Goal: Navigation & Orientation: Find specific page/section

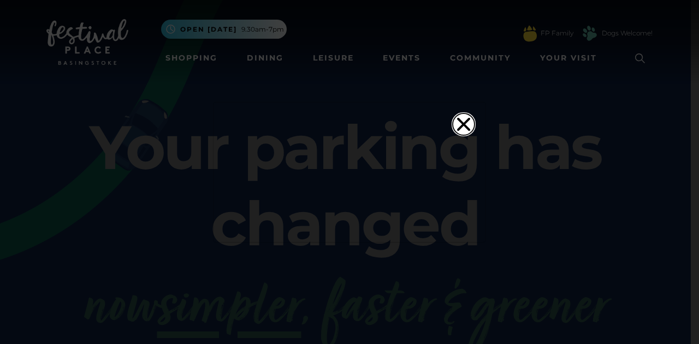
click at [459, 114] on icon "Close" at bounding box center [464, 125] width 22 height 22
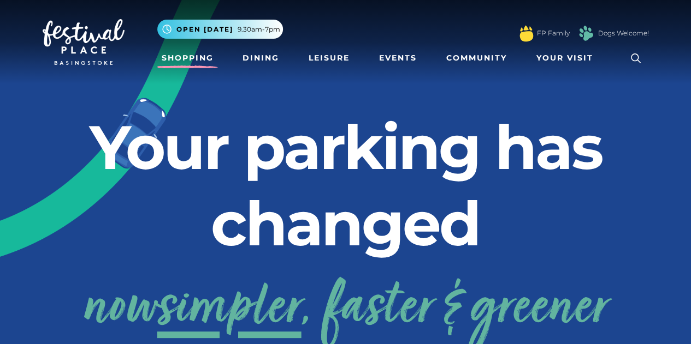
click at [183, 58] on link "Shopping" at bounding box center [187, 58] width 61 height 20
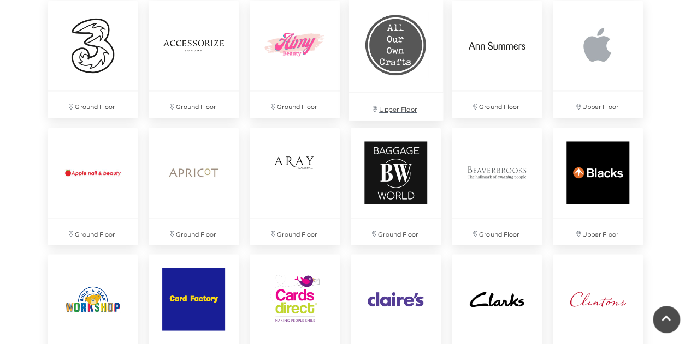
scroll to position [764, 0]
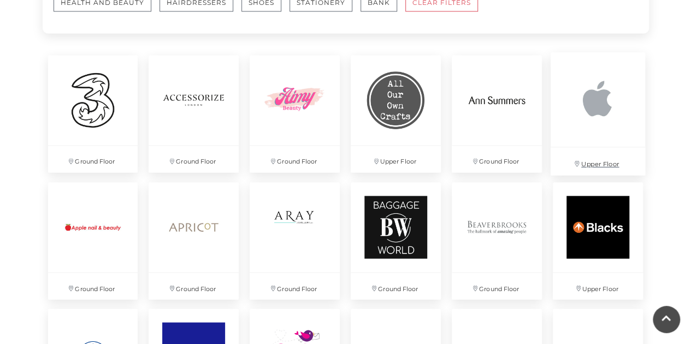
click at [593, 110] on img at bounding box center [597, 99] width 94 height 94
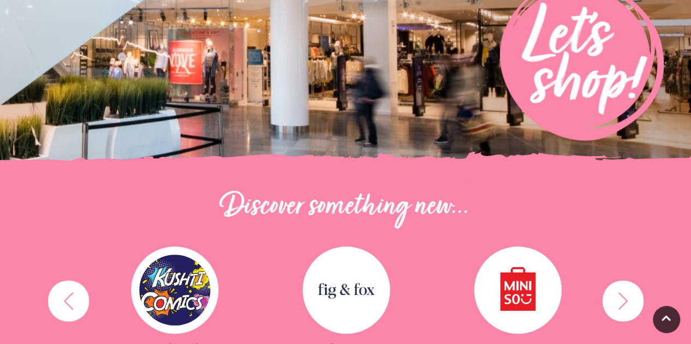
scroll to position [0, 0]
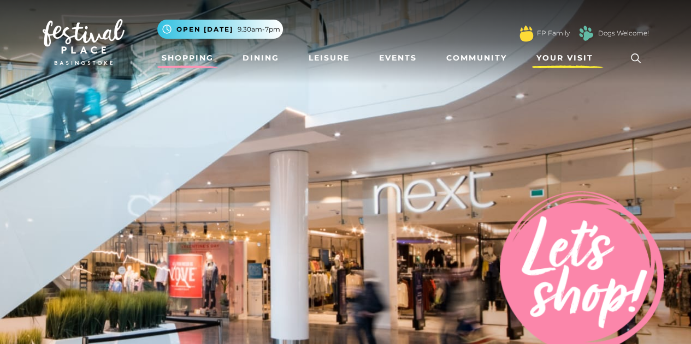
click at [573, 56] on span "Your Visit" at bounding box center [564, 57] width 57 height 11
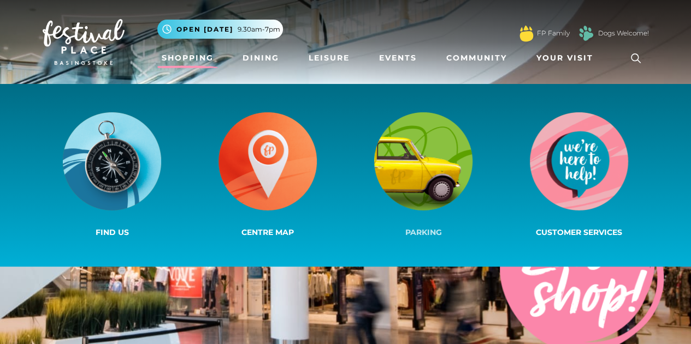
click at [421, 157] on img at bounding box center [423, 161] width 98 height 98
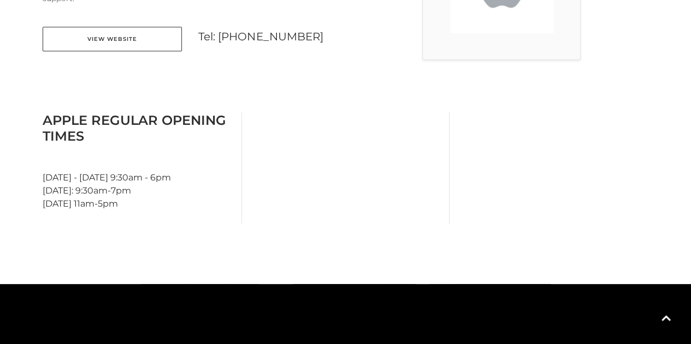
scroll to position [437, 0]
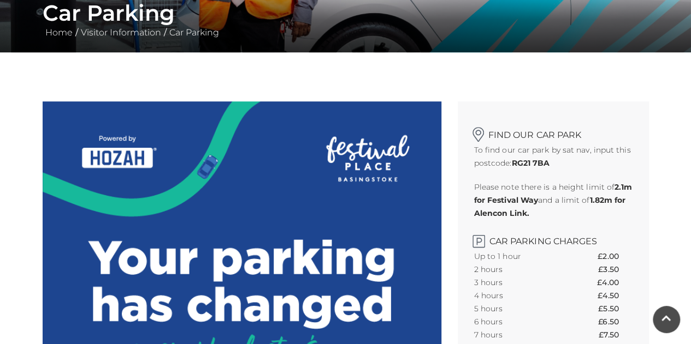
scroll to position [218, 0]
